Goal: Transaction & Acquisition: Purchase product/service

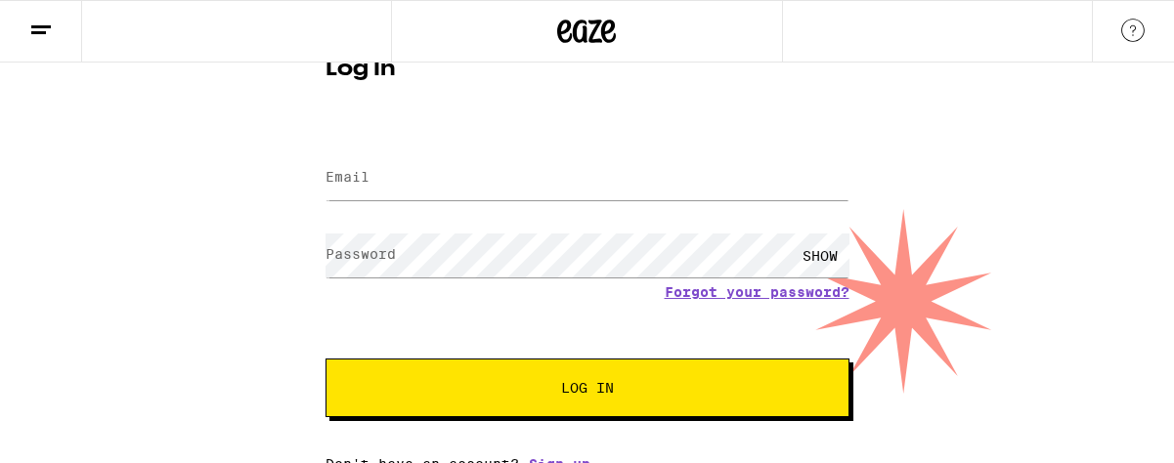
scroll to position [71, 0]
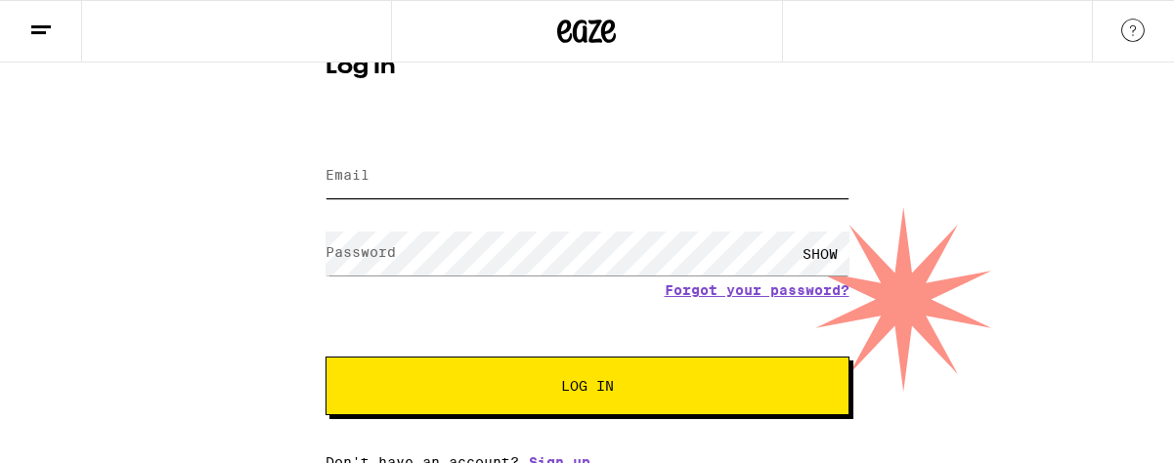
type input "[EMAIL_ADDRESS][DOMAIN_NAME]"
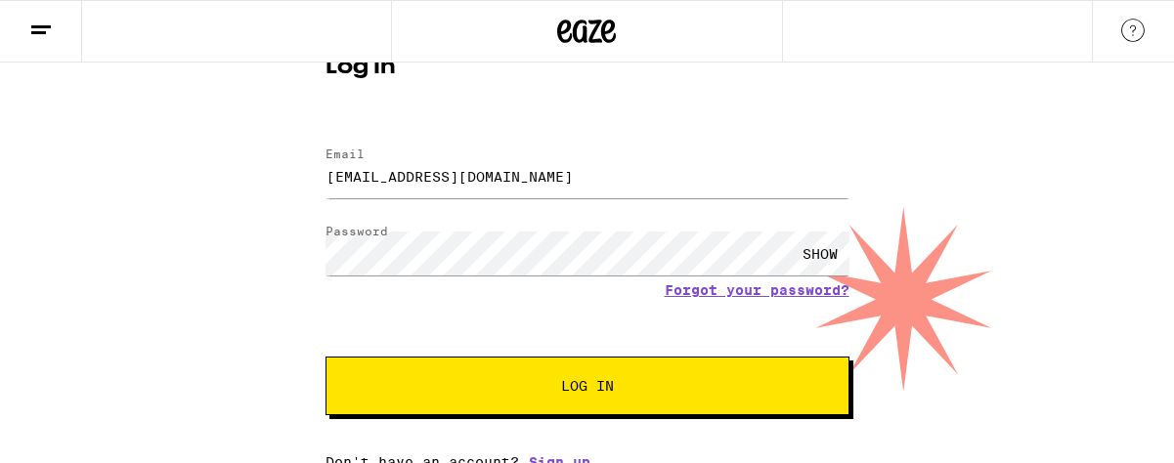
click at [812, 252] on div "SHOW" at bounding box center [820, 254] width 59 height 44
click at [595, 386] on span "Log In" at bounding box center [587, 386] width 53 height 14
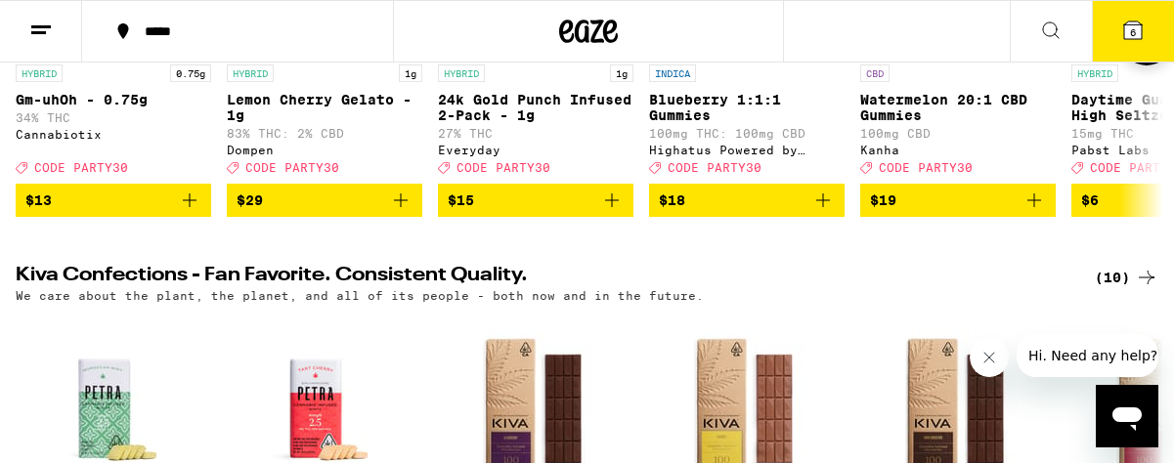
scroll to position [480, 0]
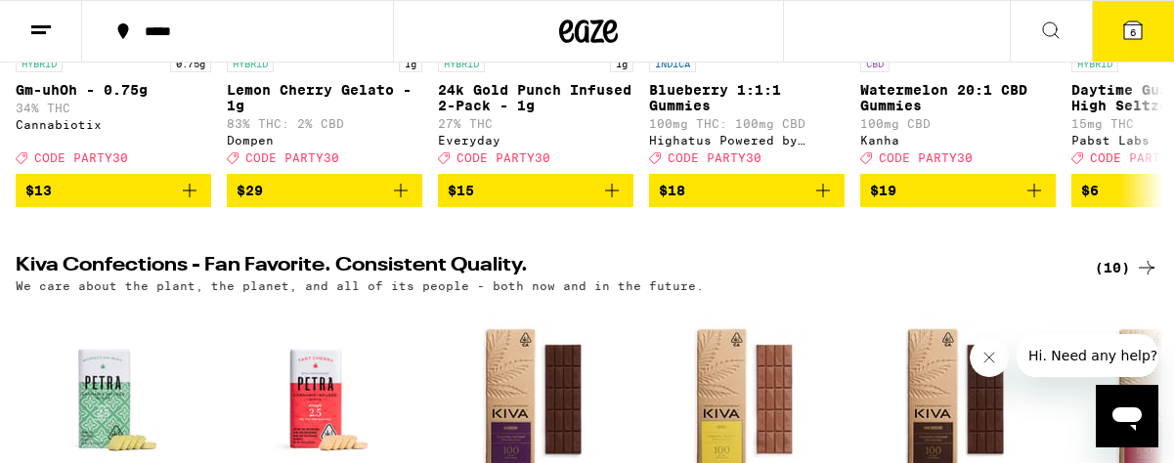
click at [1126, 32] on icon at bounding box center [1134, 31] width 18 height 18
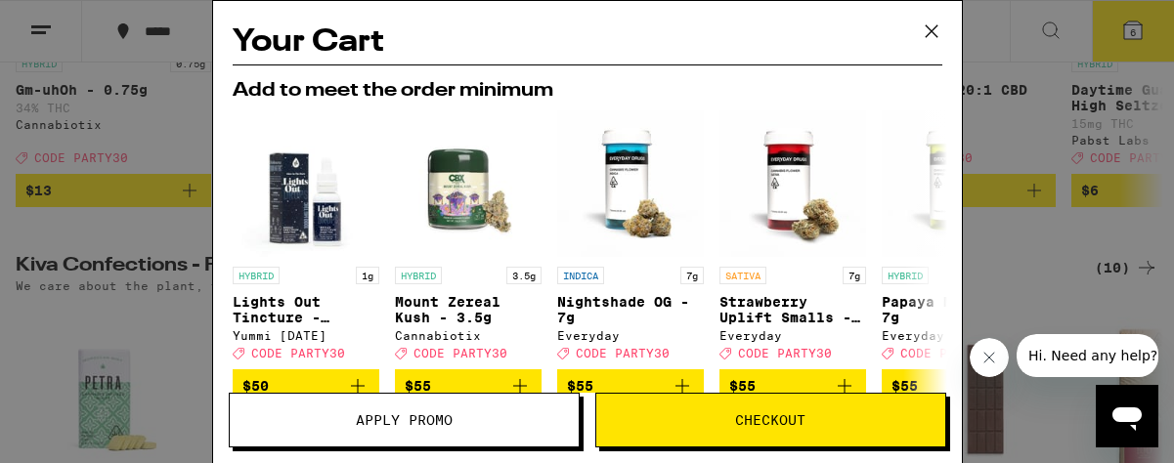
click at [400, 416] on span "Apply Promo" at bounding box center [404, 421] width 97 height 14
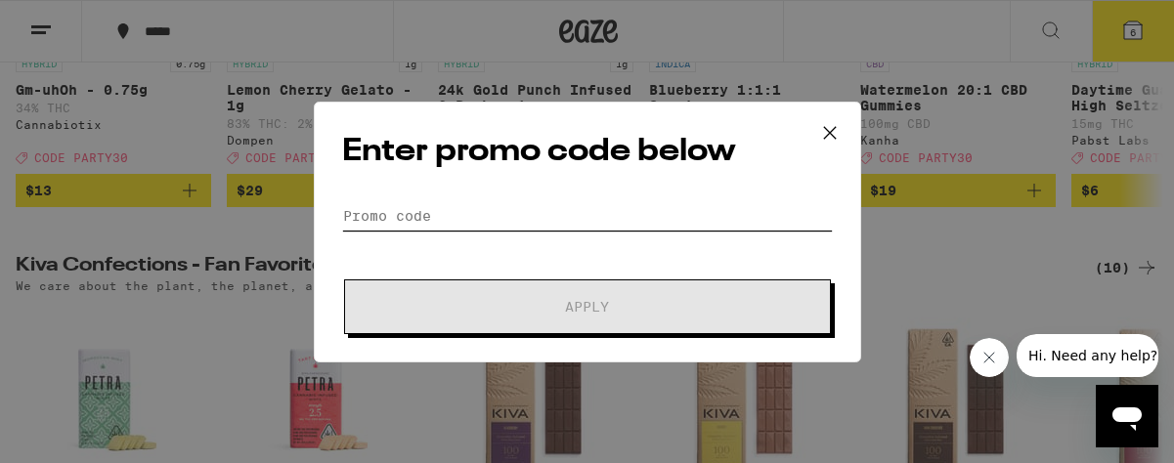
click at [370, 214] on input "Promo Code" at bounding box center [587, 215] width 491 height 29
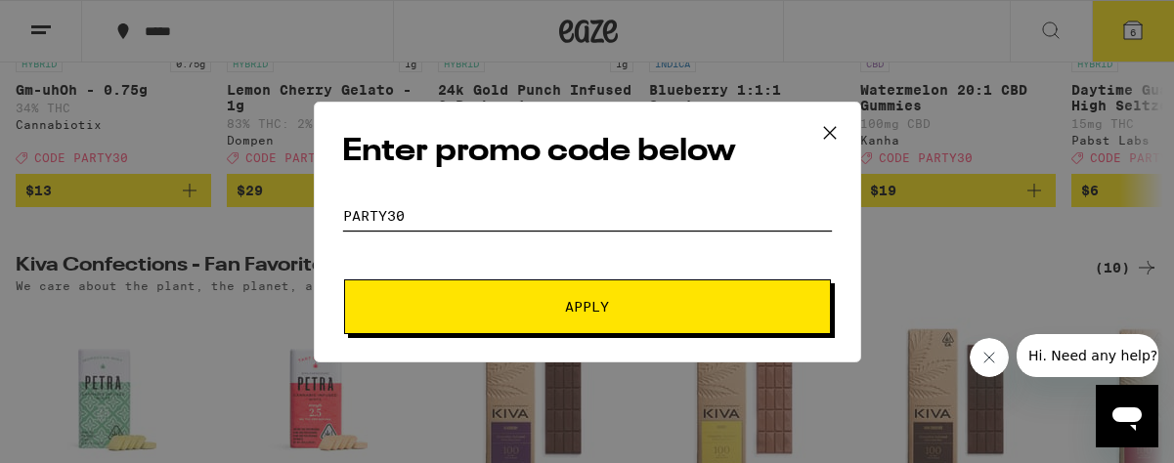
type input "party30"
click at [523, 320] on button "Apply" at bounding box center [587, 307] width 487 height 55
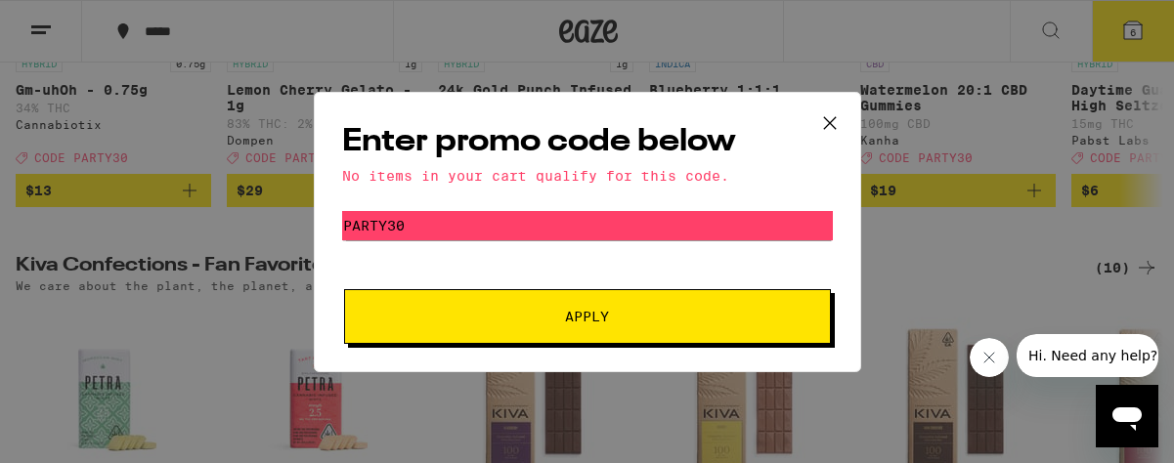
click at [824, 120] on icon at bounding box center [830, 123] width 29 height 29
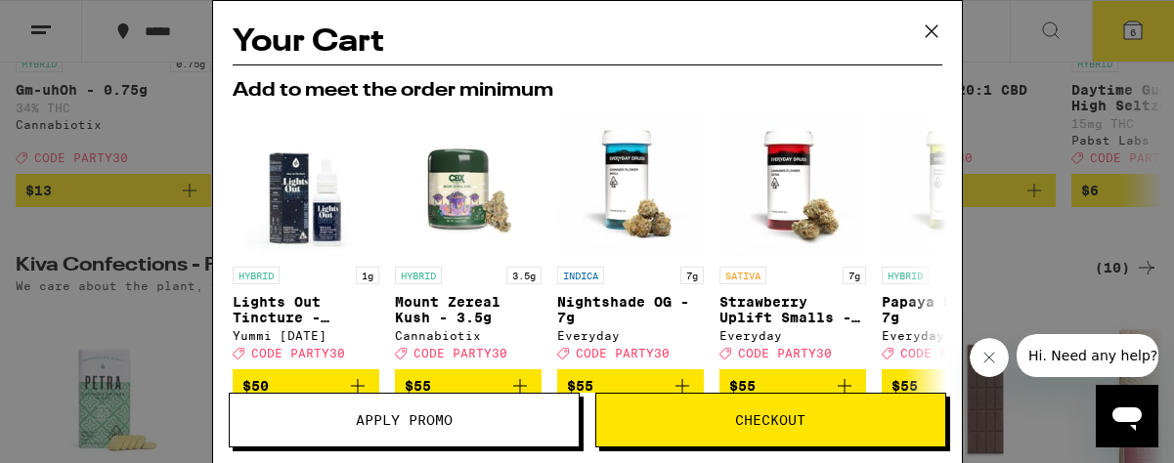
click at [935, 27] on icon at bounding box center [931, 31] width 29 height 29
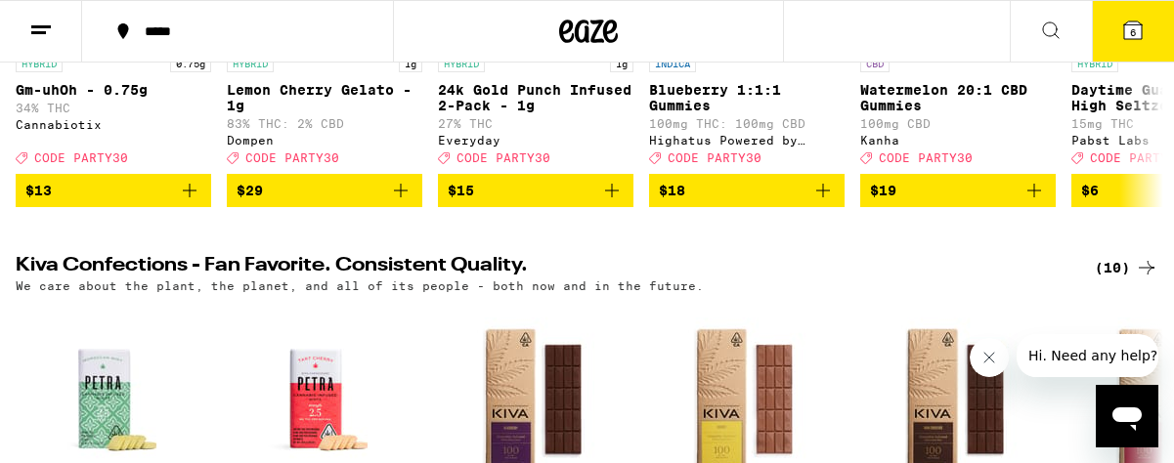
click at [1133, 28] on span "6" at bounding box center [1133, 32] width 6 height 12
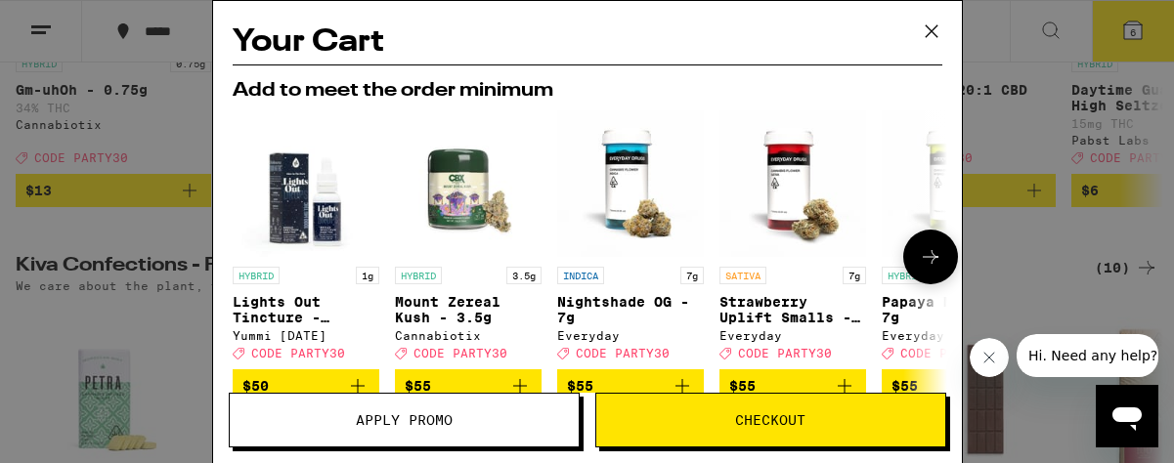
scroll to position [352, 0]
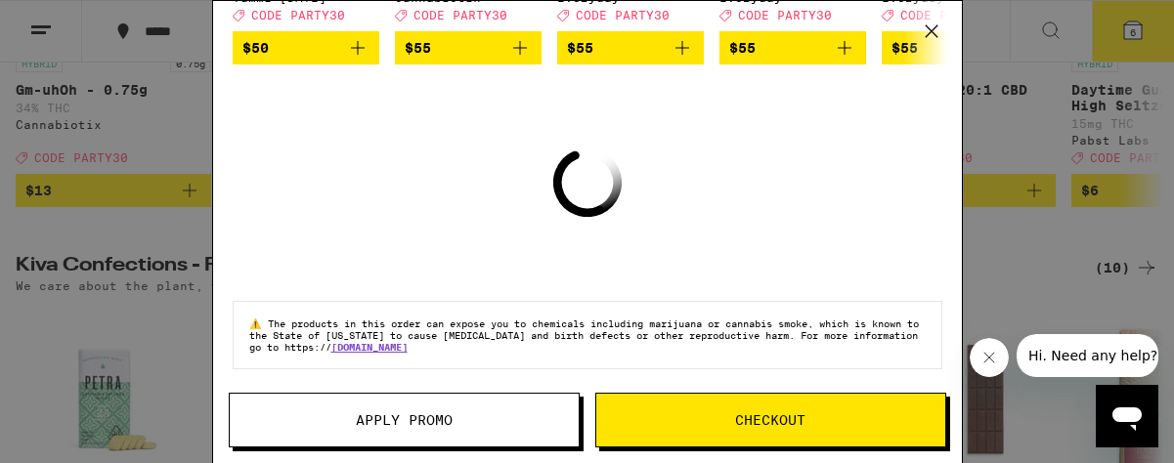
click at [648, 419] on span "Checkout" at bounding box center [770, 421] width 349 height 14
